Goal: Book appointment/travel/reservation

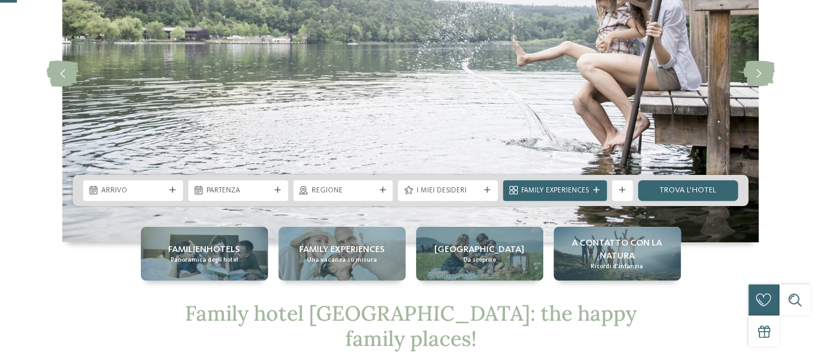
scroll to position [195, 0]
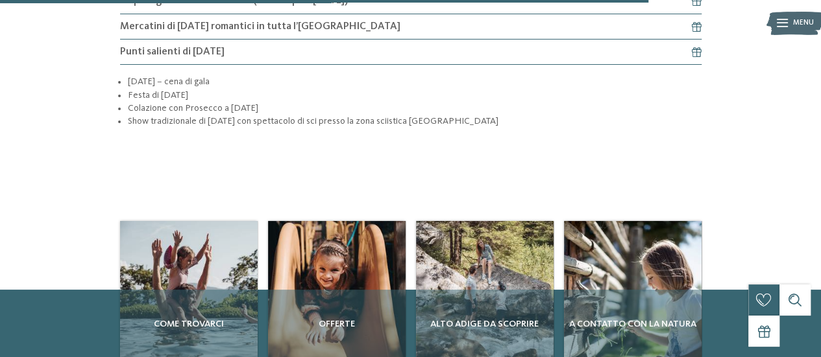
scroll to position [1427, 0]
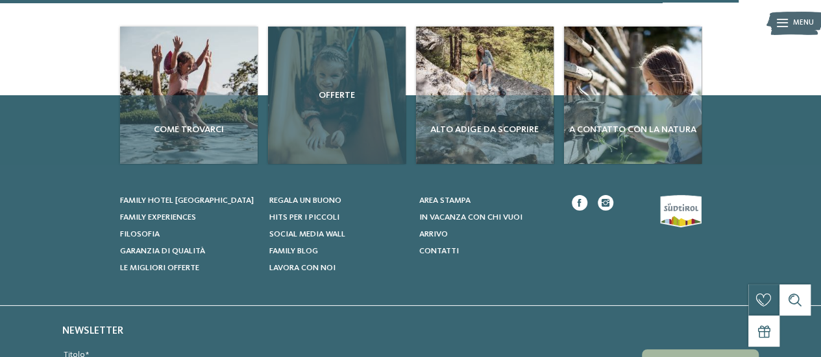
click at [328, 145] on div "Offerte" at bounding box center [337, 96] width 138 height 138
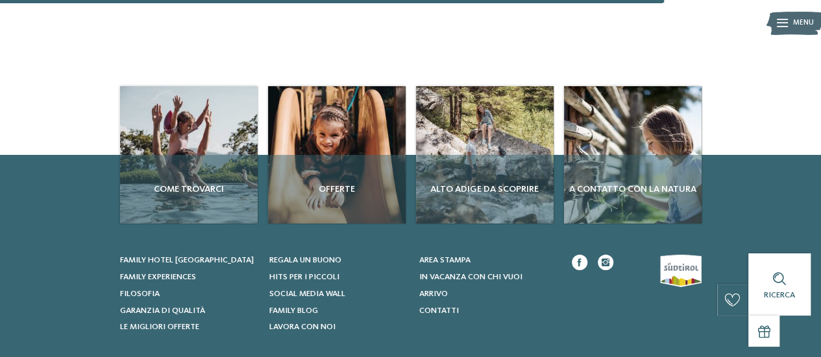
scroll to position [843, 0]
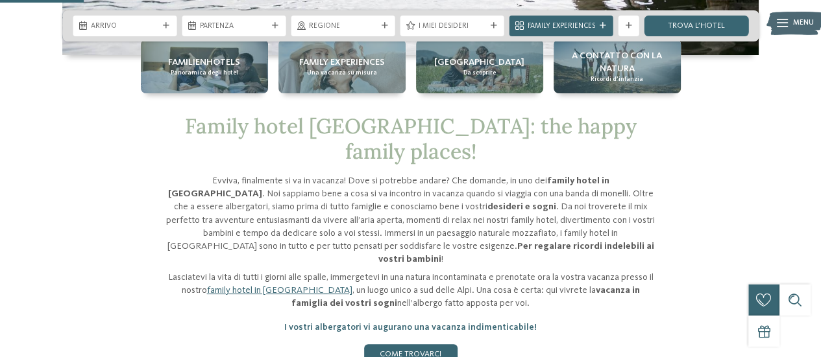
scroll to position [454, 0]
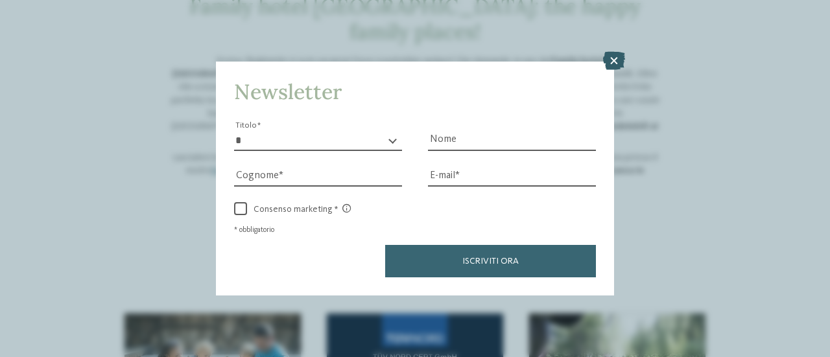
click at [616, 53] on icon at bounding box center [614, 61] width 22 height 18
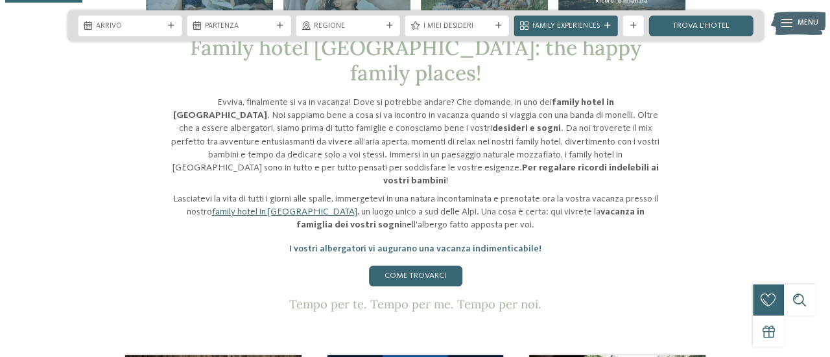
scroll to position [260, 0]
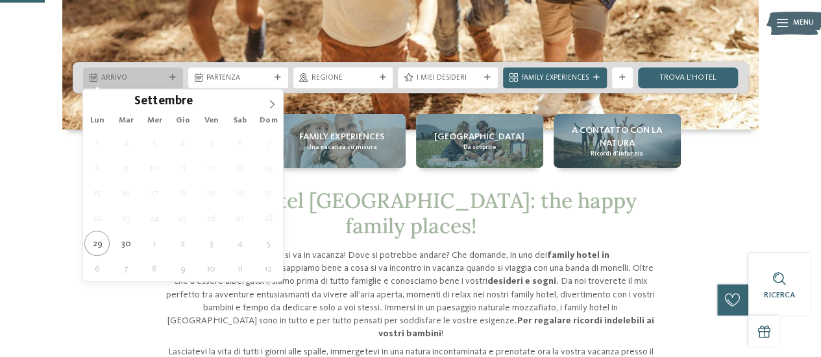
click at [137, 75] on span "Arrivo" at bounding box center [133, 78] width 64 height 10
click at [275, 106] on icon at bounding box center [271, 104] width 9 height 9
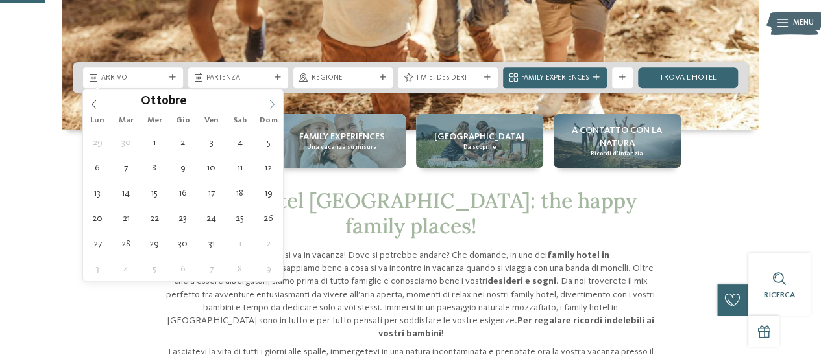
click at [275, 106] on icon at bounding box center [271, 104] width 9 height 9
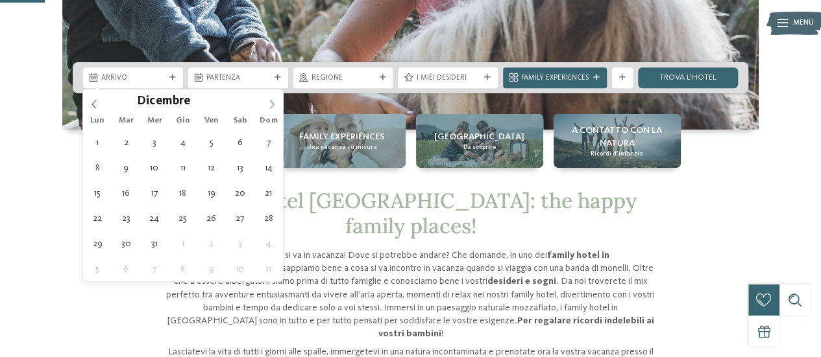
click at [275, 106] on icon at bounding box center [271, 104] width 9 height 9
type div "[DATE]"
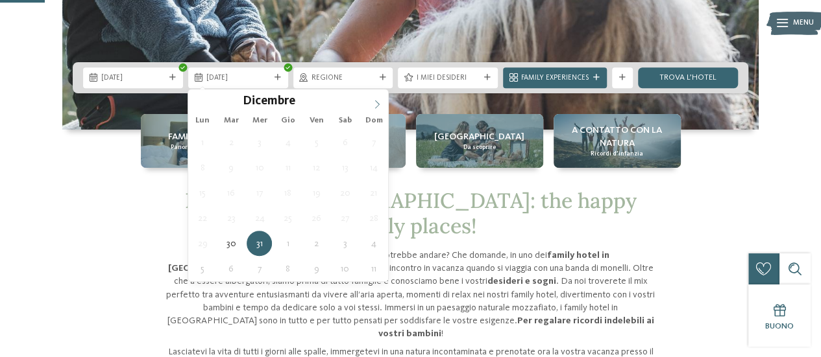
type input "****"
click at [372, 104] on icon at bounding box center [376, 104] width 9 height 9
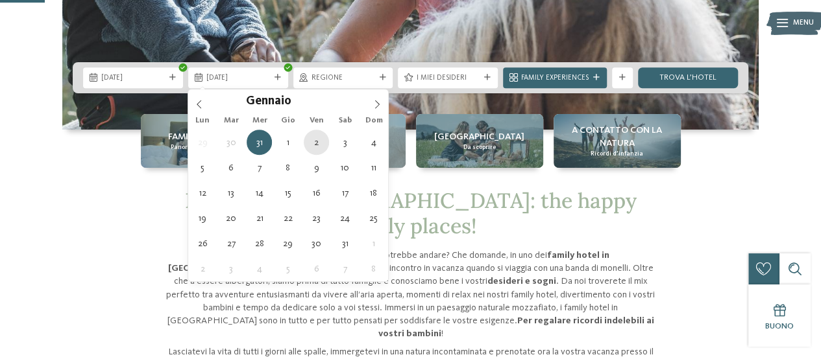
type div "[DATE]"
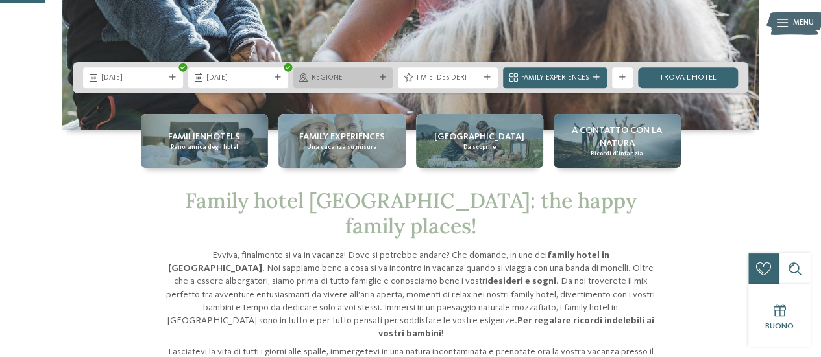
click at [352, 75] on span "Regione" at bounding box center [343, 78] width 64 height 10
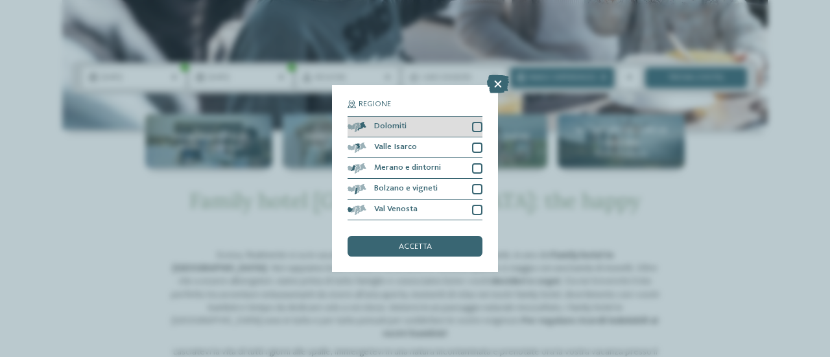
click at [409, 127] on div "Dolomiti" at bounding box center [415, 127] width 135 height 21
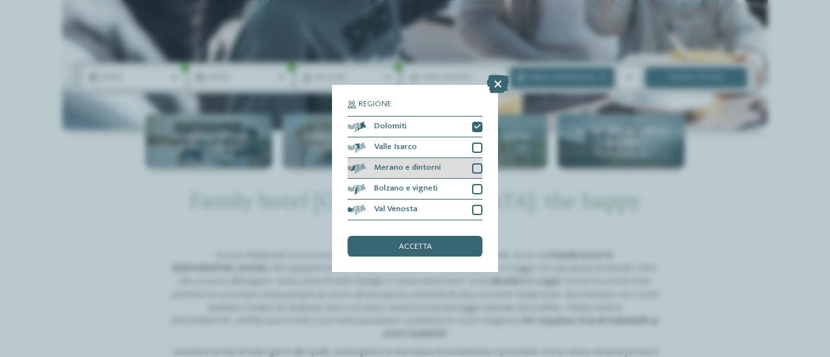
click at [442, 173] on div "Merano e dintorni" at bounding box center [415, 168] width 135 height 21
click at [433, 243] on div "accetta" at bounding box center [415, 246] width 135 height 21
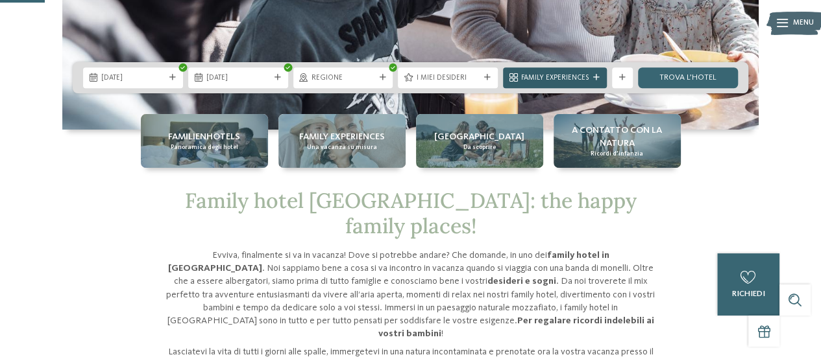
click at [581, 76] on span "Family Experiences" at bounding box center [554, 78] width 67 height 10
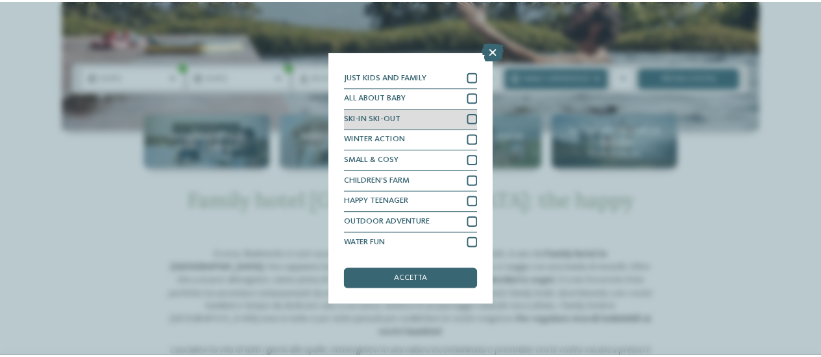
scroll to position [0, 0]
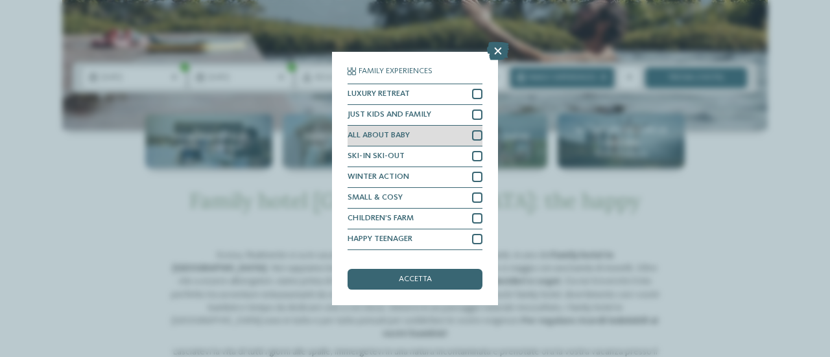
click at [423, 133] on div "ALL ABOUT BABY" at bounding box center [415, 136] width 135 height 21
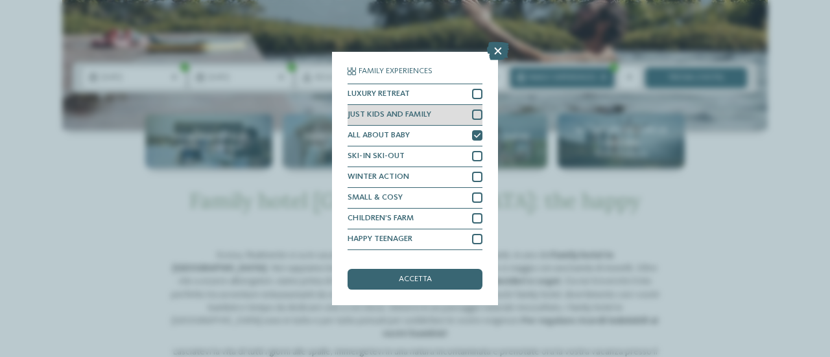
click at [428, 115] on span "JUST KIDS AND FAMILY" at bounding box center [390, 115] width 84 height 8
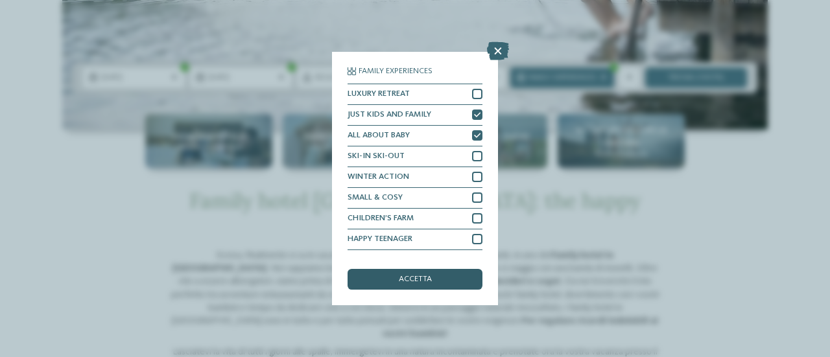
click at [414, 269] on div "accetta" at bounding box center [415, 279] width 135 height 21
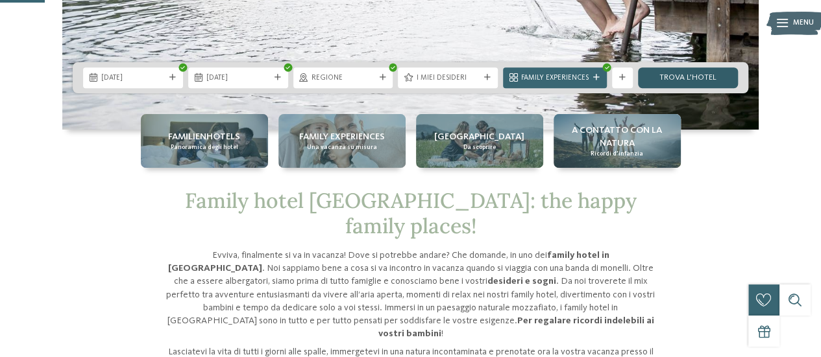
click at [712, 72] on link "trova l’hotel" at bounding box center [688, 77] width 100 height 21
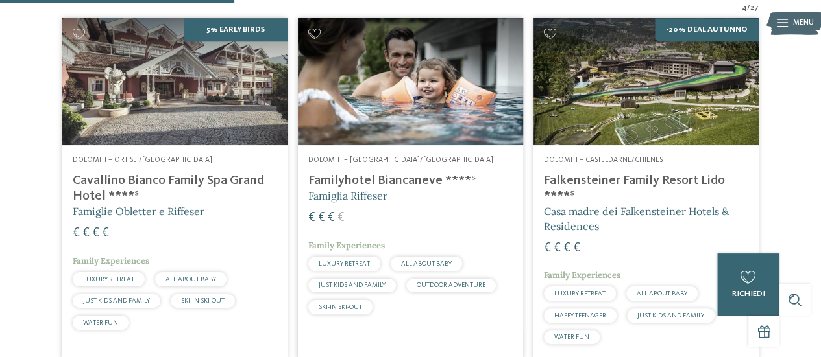
scroll to position [320, 0]
